Goal: Share content: Share content

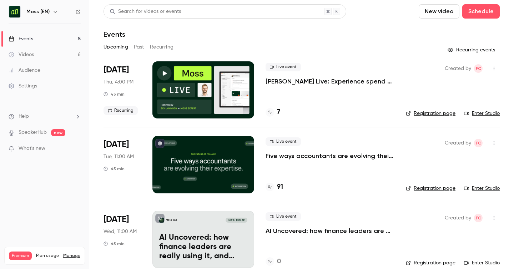
click at [167, 45] on button "Recurring" at bounding box center [162, 46] width 24 height 11
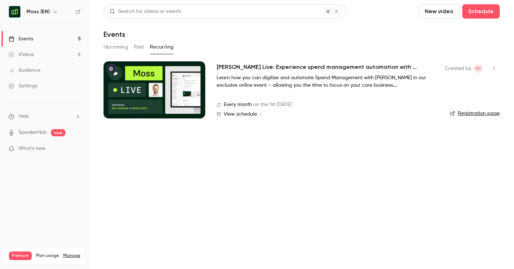
click at [297, 65] on h2 "[PERSON_NAME] Live: Experience spend management automation with [PERSON_NAME]" at bounding box center [324, 67] width 214 height 9
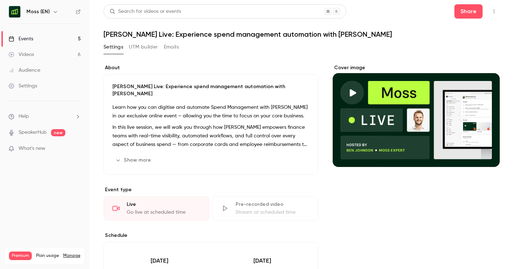
click at [141, 155] on button "Show more" at bounding box center [133, 160] width 43 height 11
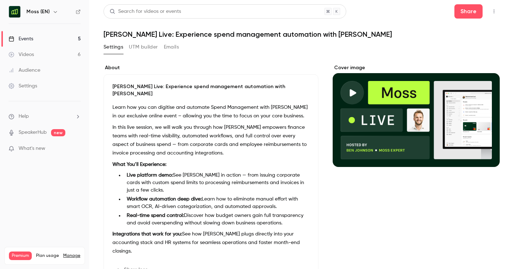
click at [44, 37] on link "Events 5" at bounding box center [44, 39] width 89 height 16
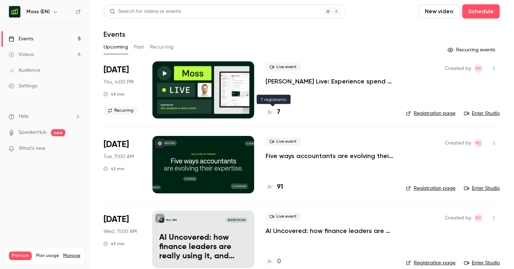
click at [278, 112] on h4 "7" at bounding box center [278, 112] width 3 height 10
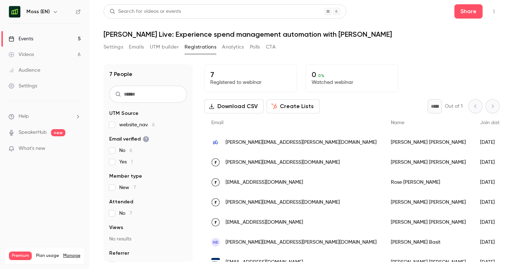
scroll to position [10, 0]
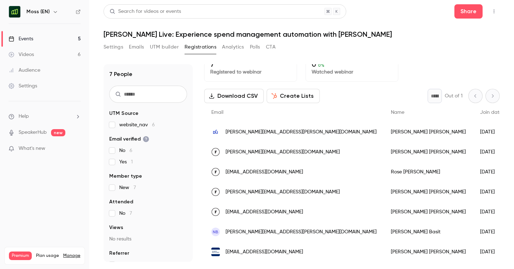
click at [35, 34] on link "Events 5" at bounding box center [44, 39] width 89 height 16
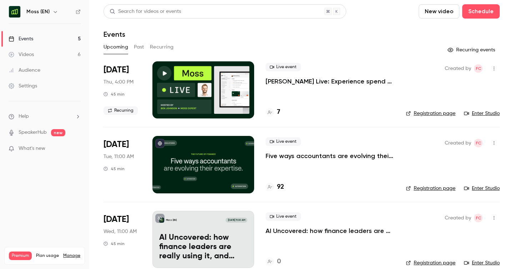
click at [139, 47] on button "Past" at bounding box center [139, 46] width 10 height 11
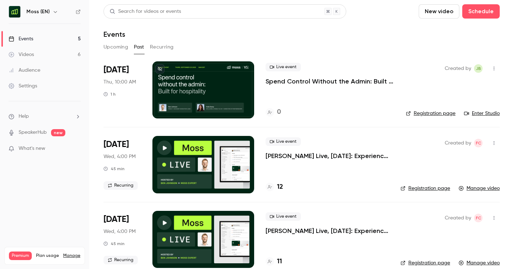
scroll to position [21, 0]
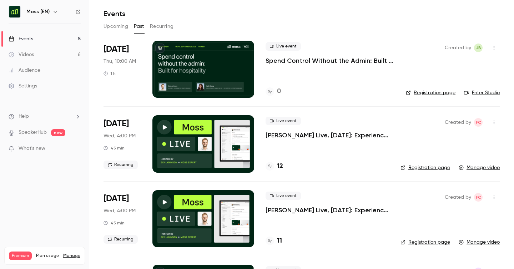
click at [281, 166] on h4 "12" at bounding box center [280, 167] width 6 height 10
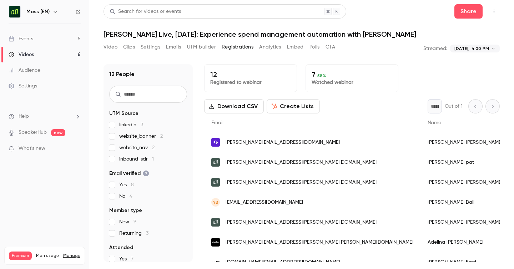
click at [314, 45] on button "Polls" at bounding box center [314, 46] width 10 height 11
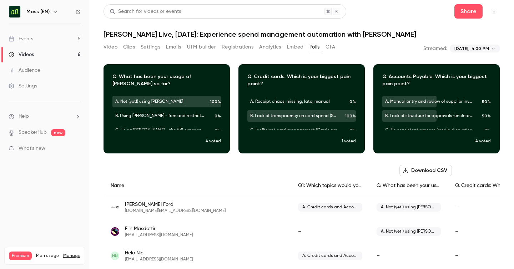
click at [112, 46] on button "Video" at bounding box center [111, 46] width 14 height 11
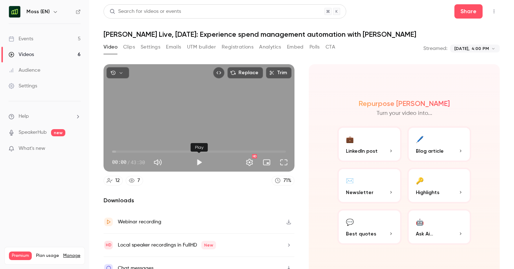
click at [200, 164] on button "Play" at bounding box center [199, 162] width 14 height 14
click at [281, 162] on button "Full screen" at bounding box center [284, 162] width 14 height 14
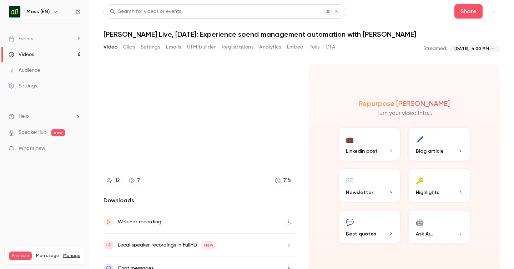
type input "*****"
click at [127, 50] on button "Clips" at bounding box center [129, 46] width 12 height 11
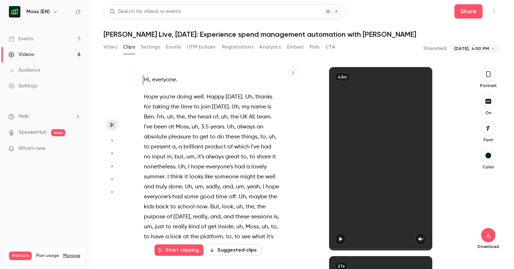
click at [491, 77] on icon "button" at bounding box center [488, 74] width 6 height 8
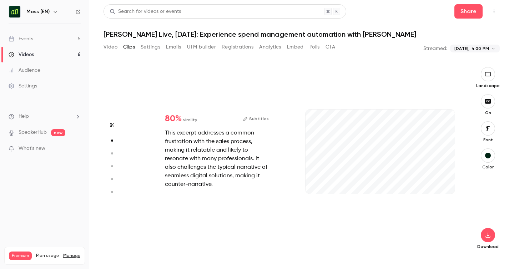
scroll to position [198, 0]
type input "*"
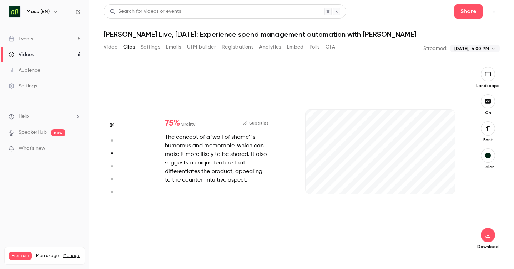
scroll to position [378, 0]
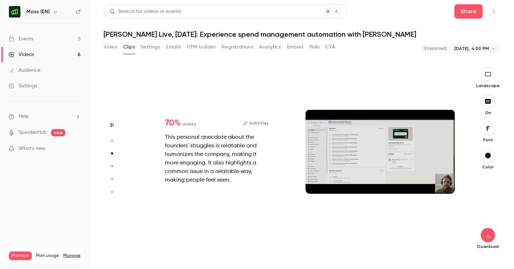
type input "*"
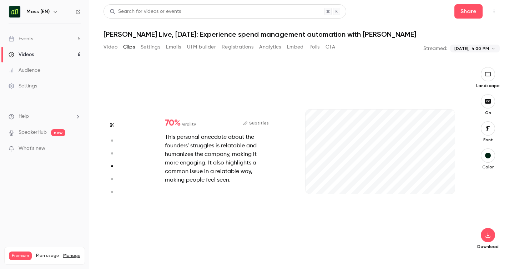
scroll to position [568, 0]
type input "*"
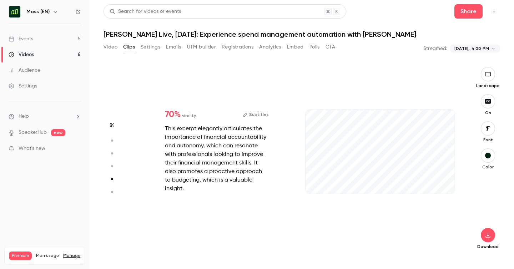
scroll to position [757, 0]
click at [364, 167] on div "17s" at bounding box center [380, 152] width 149 height 84
click at [318, 181] on icon "button" at bounding box center [317, 182] width 6 height 5
click at [443, 182] on icon "button" at bounding box center [443, 182] width 5 height 4
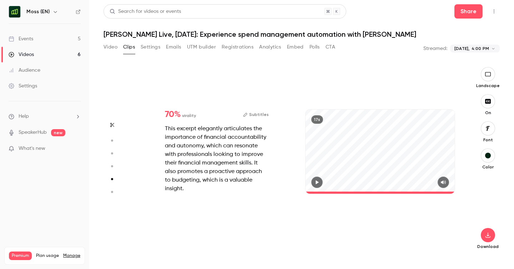
type input "*"
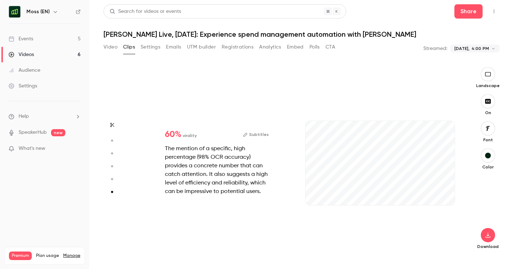
scroll to position [935, 0]
click at [446, 193] on icon "button" at bounding box center [443, 193] width 6 height 5
type input "***"
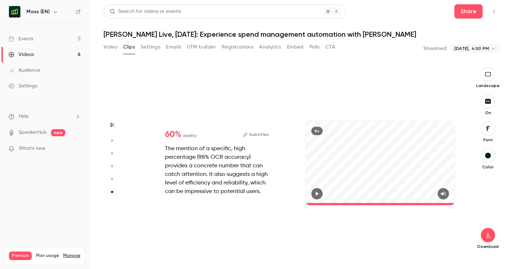
click at [332, 48] on button "CTA" at bounding box center [331, 46] width 10 height 11
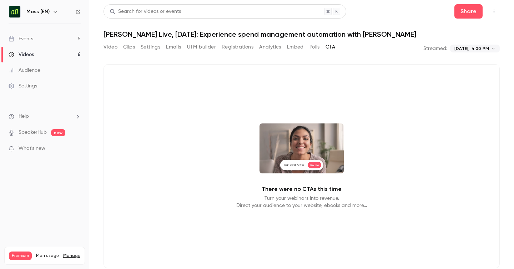
click at [110, 46] on button "Video" at bounding box center [111, 46] width 14 height 11
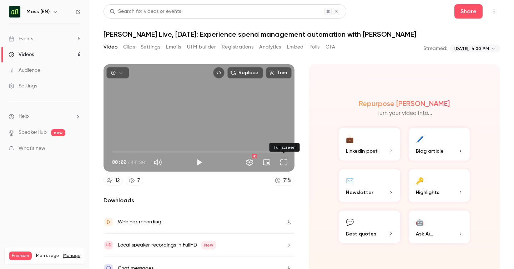
scroll to position [11, 0]
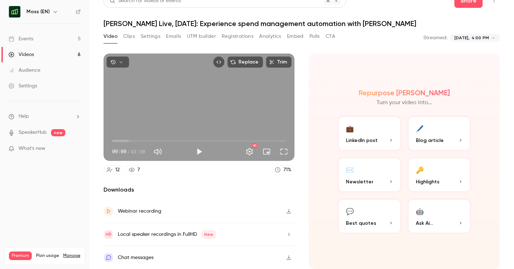
click at [220, 257] on div "Chat messages" at bounding box center [199, 257] width 191 height 23
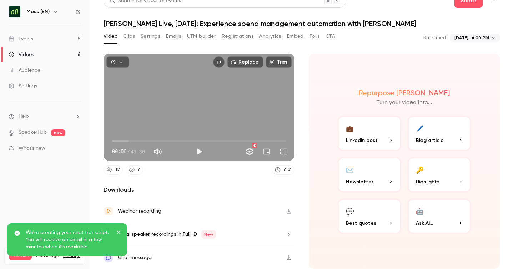
click at [409, 42] on div "**********" at bounding box center [302, 38] width 396 height 14
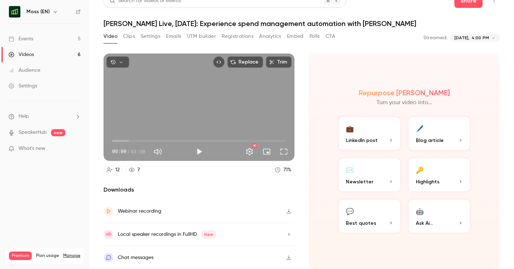
scroll to position [0, 0]
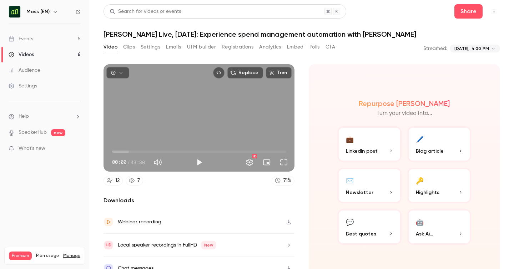
click at [30, 39] on div "Events" at bounding box center [21, 38] width 25 height 7
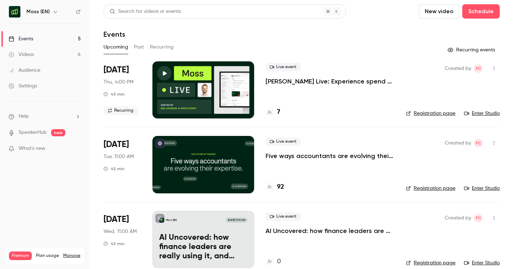
click at [158, 40] on div "Search for videos or events New video Schedule Events Upcoming Past Recurring R…" at bounding box center [302, 215] width 396 height 422
click at [162, 47] on button "Recurring" at bounding box center [162, 46] width 24 height 11
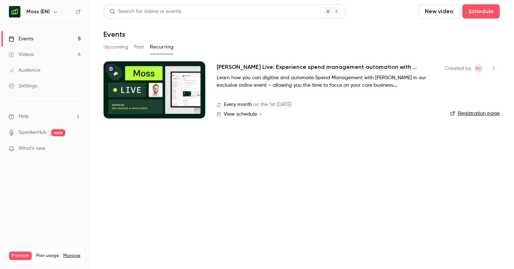
click at [267, 69] on h2 "[PERSON_NAME] Live: Experience spend management automation with [PERSON_NAME]" at bounding box center [324, 67] width 214 height 9
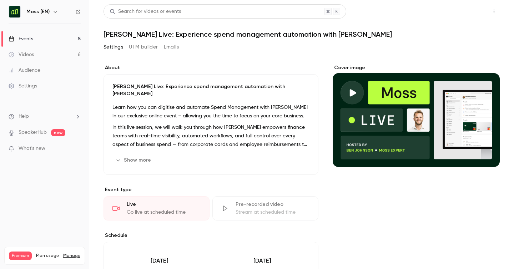
click at [469, 11] on button "Share" at bounding box center [468, 11] width 28 height 14
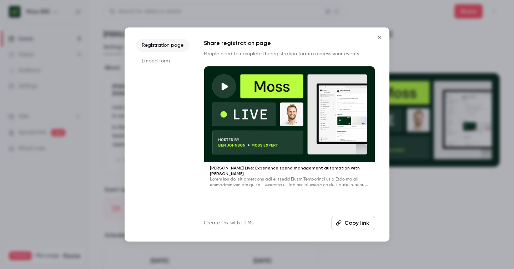
click at [345, 222] on button "Copy link" at bounding box center [353, 223] width 44 height 14
